Goal: Task Accomplishment & Management: Manage account settings

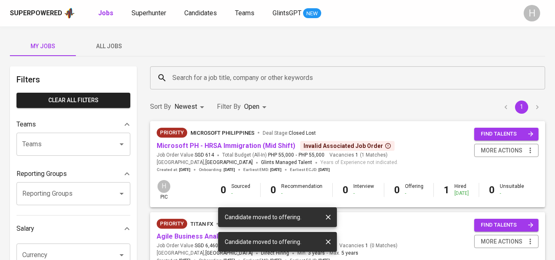
click at [330, 220] on icon "button" at bounding box center [328, 217] width 5 height 5
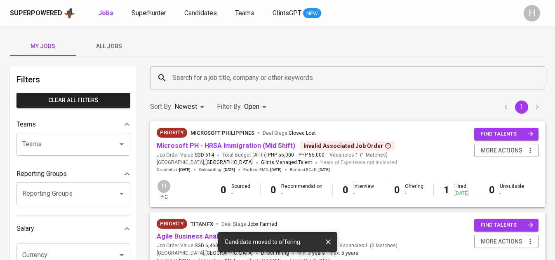
click at [328, 239] on icon "button" at bounding box center [328, 242] width 8 height 8
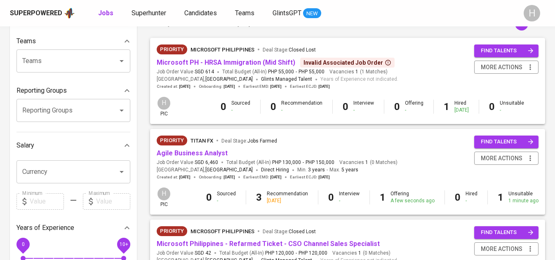
scroll to position [82, 0]
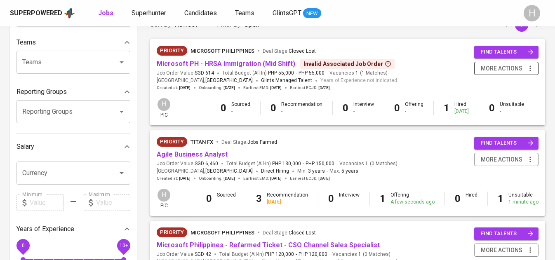
click at [532, 69] on icon "button" at bounding box center [531, 68] width 8 height 8
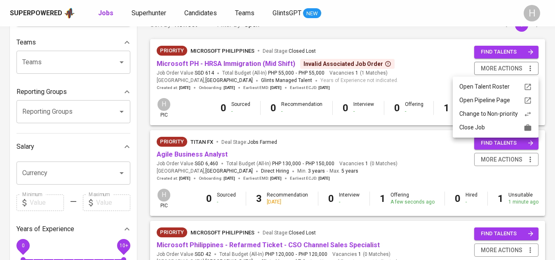
click at [500, 125] on div "Close Job" at bounding box center [496, 127] width 73 height 9
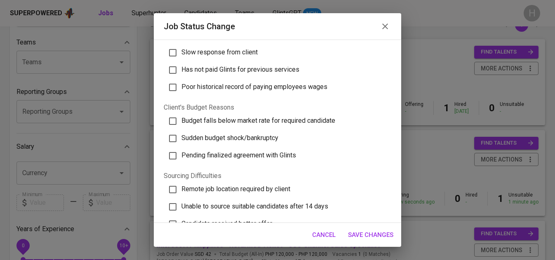
scroll to position [287, 0]
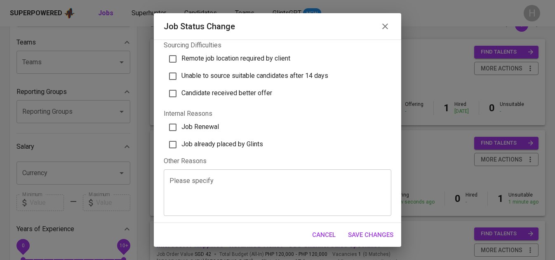
click at [217, 142] on span "Job already placed by Glints" at bounding box center [223, 144] width 82 height 8
click at [182, 142] on input "Job already placed by Glints" at bounding box center [172, 144] width 17 height 17
checkbox input "true"
click at [375, 237] on span "Save Changes" at bounding box center [370, 235] width 45 height 11
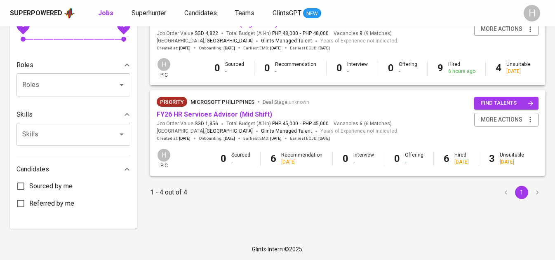
scroll to position [0, 0]
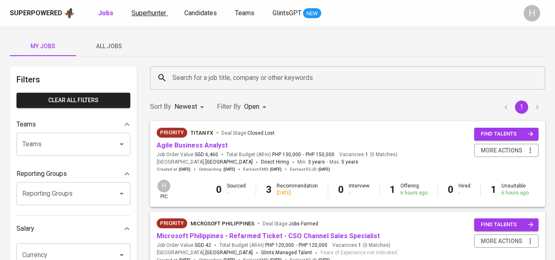
click at [161, 14] on span "Superhunter" at bounding box center [149, 13] width 35 height 8
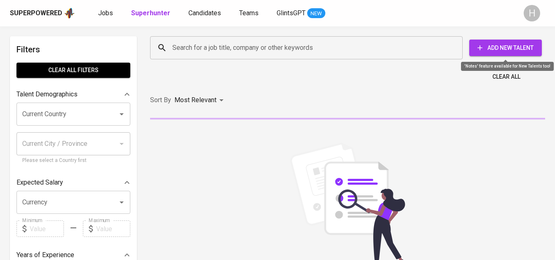
click at [515, 47] on span "Add New Talent" at bounding box center [505, 48] width 59 height 10
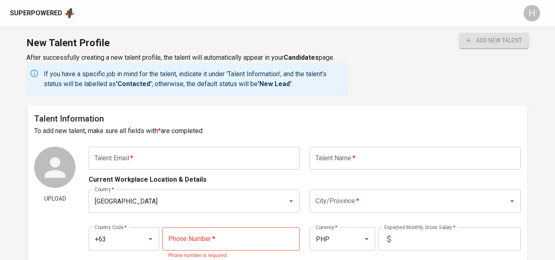
click at [141, 158] on input "text" at bounding box center [194, 158] width 211 height 23
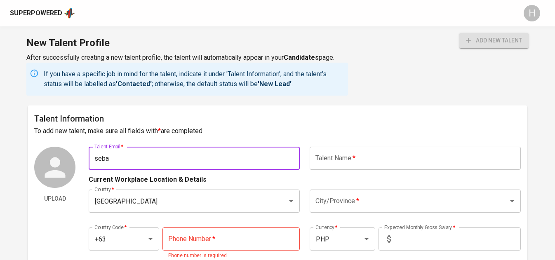
type input "seba"
click at [37, 7] on div "Superpowered" at bounding box center [42, 13] width 65 height 12
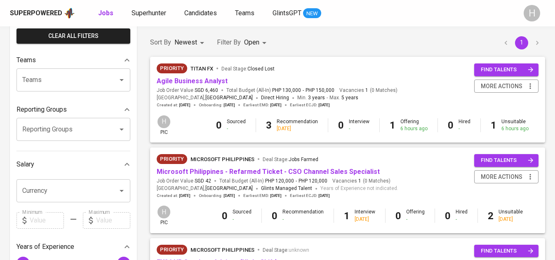
scroll to position [83, 0]
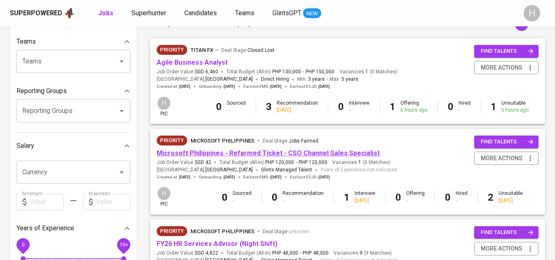
click at [261, 155] on link "Microsoft Philippines - Refarmed Ticket - CSO Channel Sales Specialist" at bounding box center [268, 153] width 223 height 8
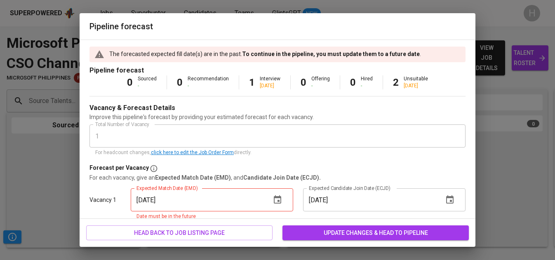
scroll to position [32, 0]
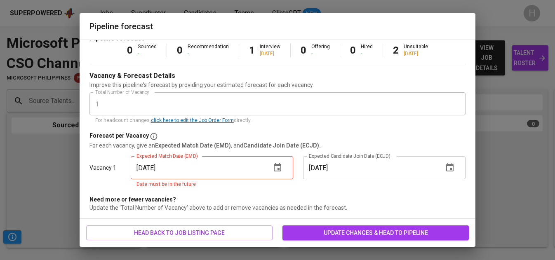
click at [278, 164] on icon "button" at bounding box center [277, 167] width 7 height 8
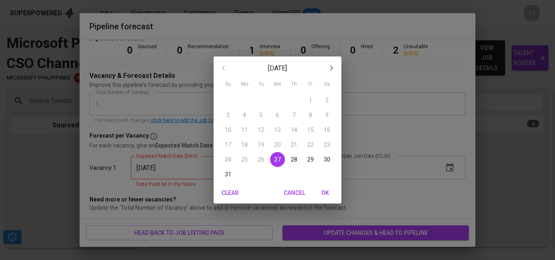
click at [334, 68] on icon "button" at bounding box center [332, 68] width 10 height 10
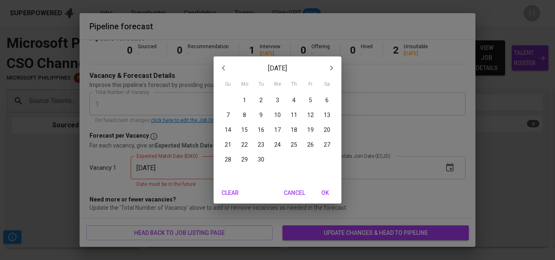
click at [311, 111] on p "12" at bounding box center [310, 115] width 7 height 8
type input "[DATE]"
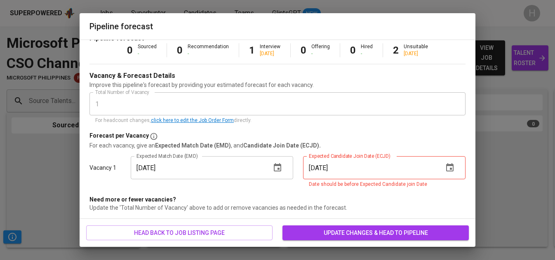
click at [450, 169] on icon "button" at bounding box center [450, 168] width 10 height 10
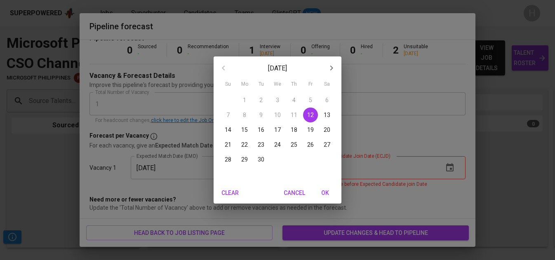
click at [312, 142] on p "26" at bounding box center [310, 145] width 7 height 8
type input "[DATE]"
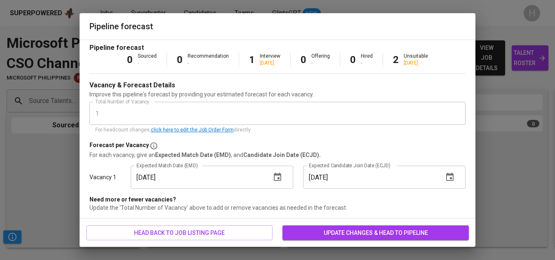
scroll to position [23, 0]
click at [344, 229] on span "update changes & head to pipeline" at bounding box center [375, 233] width 173 height 10
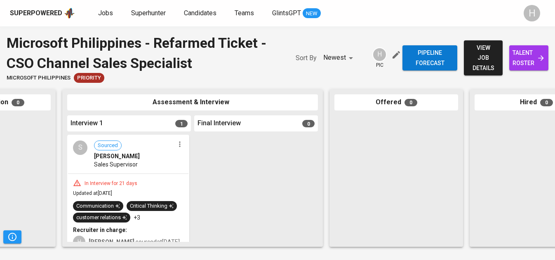
scroll to position [0, 234]
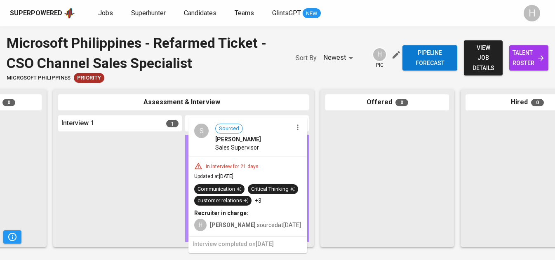
drag, startPoint x: 148, startPoint y: 179, endPoint x: 292, endPoint y: 161, distance: 144.7
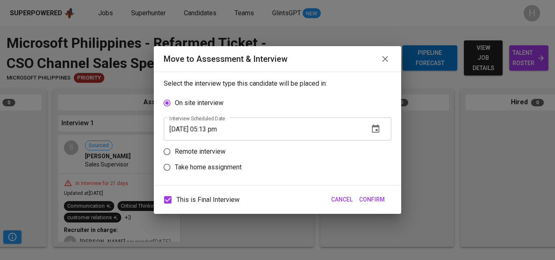
click at [227, 155] on label "Remote interview" at bounding box center [272, 152] width 226 height 16
click at [175, 155] on input "Remote interview" at bounding box center [167, 152] width 16 height 16
radio input "true"
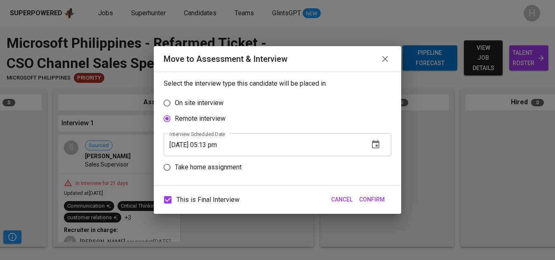
click at [215, 144] on input "[DATE] 05:13 pm" at bounding box center [263, 144] width 199 height 23
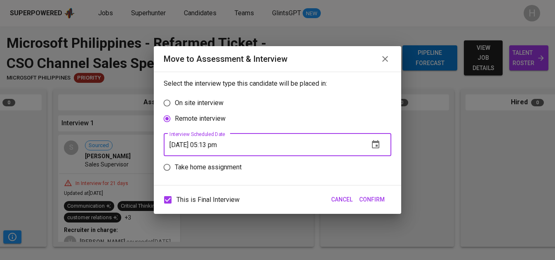
click at [215, 146] on input "[DATE] 05:13 pm" at bounding box center [263, 144] width 199 height 23
type input "[DATE] 04:15 pm"
click at [376, 201] on span "Confirm" at bounding box center [372, 200] width 26 height 10
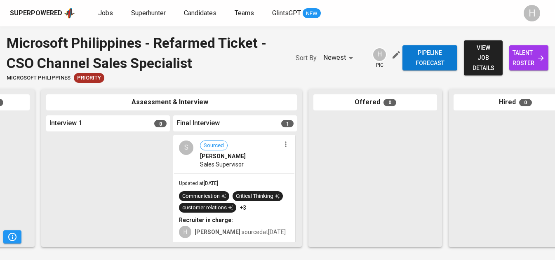
scroll to position [0, 246]
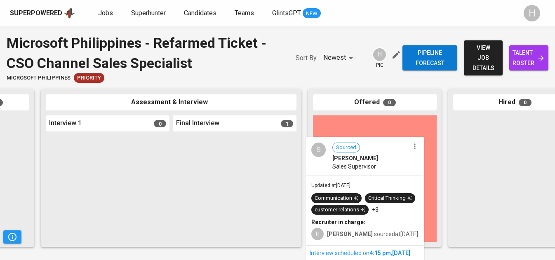
drag, startPoint x: 222, startPoint y: 171, endPoint x: 356, endPoint y: 172, distance: 134.1
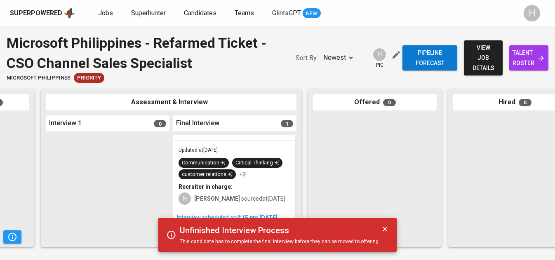
scroll to position [53, 0]
click at [381, 227] on icon "button" at bounding box center [385, 229] width 8 height 8
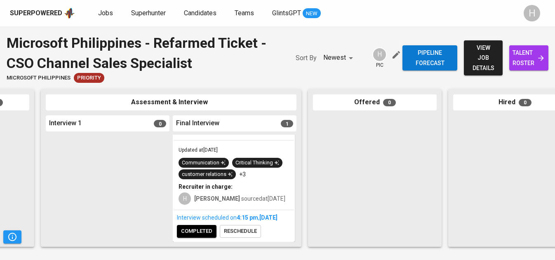
click at [188, 238] on button "completed" at bounding box center [197, 231] width 40 height 13
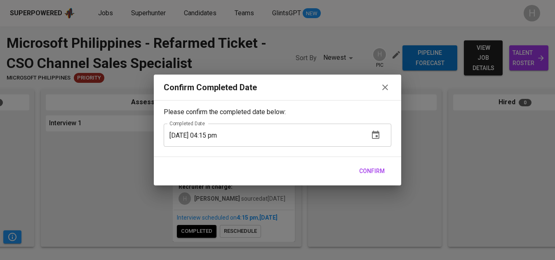
click at [376, 170] on span "Confirm" at bounding box center [372, 171] width 26 height 10
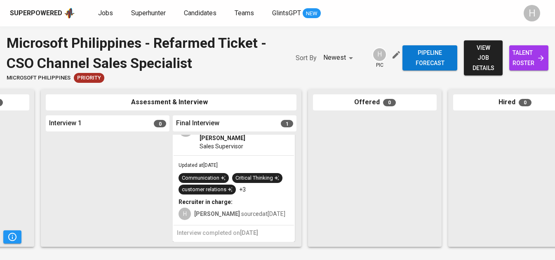
click at [195, 228] on div "Interview completed on [DATE]" at bounding box center [234, 234] width 121 height 16
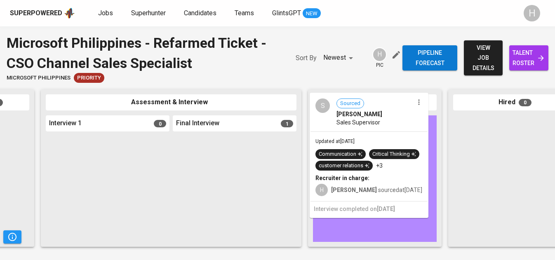
drag, startPoint x: 240, startPoint y: 182, endPoint x: 381, endPoint y: 173, distance: 141.0
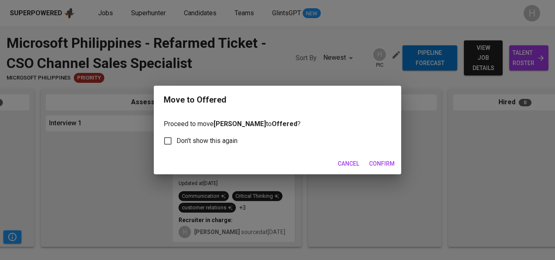
click at [390, 168] on span "Confirm" at bounding box center [382, 164] width 26 height 10
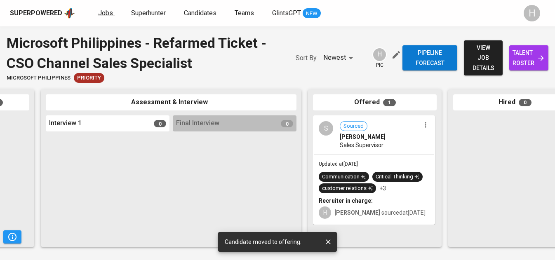
click at [104, 14] on span "Jobs" at bounding box center [105, 13] width 15 height 8
